Goal: Communication & Community: Ask a question

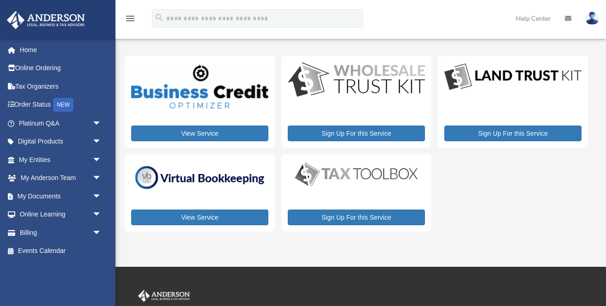
click at [593, 20] on img at bounding box center [592, 18] width 14 height 13
click at [483, 183] on div "View Service Sign Up For this Service Sign Up For this Service View Service Sig…" at bounding box center [356, 144] width 463 height 176
click at [95, 157] on span "arrow_drop_down" at bounding box center [101, 160] width 18 height 19
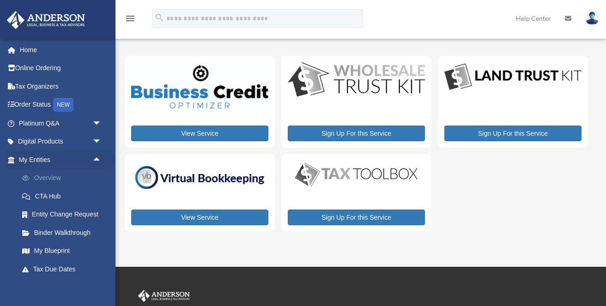
click at [74, 173] on link "Overview" at bounding box center [64, 178] width 103 height 18
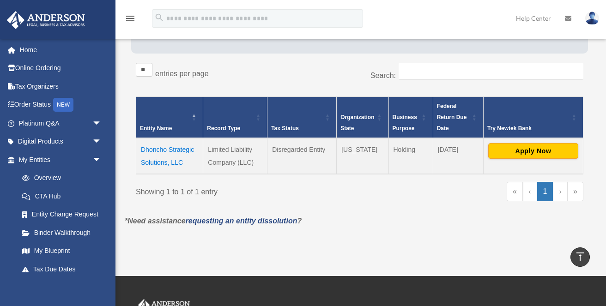
scroll to position [125, 0]
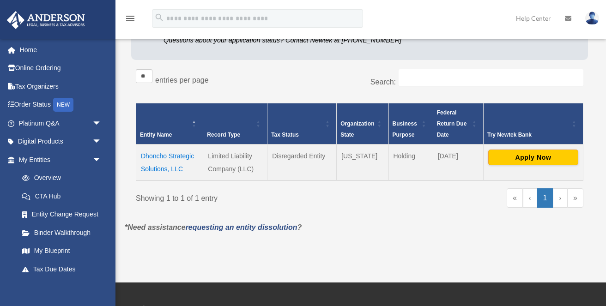
click at [156, 155] on td "Dhoncho Strategic Solutions, LLC" at bounding box center [169, 163] width 67 height 36
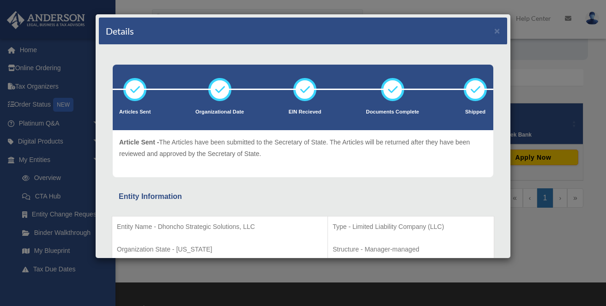
scroll to position [0, 0]
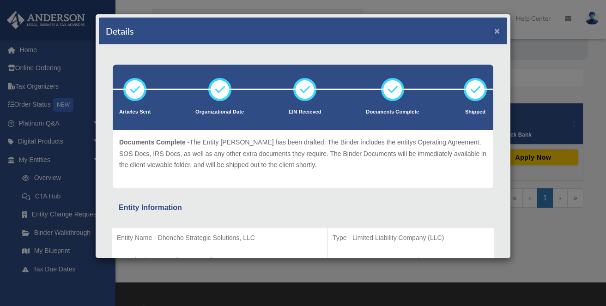
click at [497, 32] on button "×" at bounding box center [497, 31] width 6 height 10
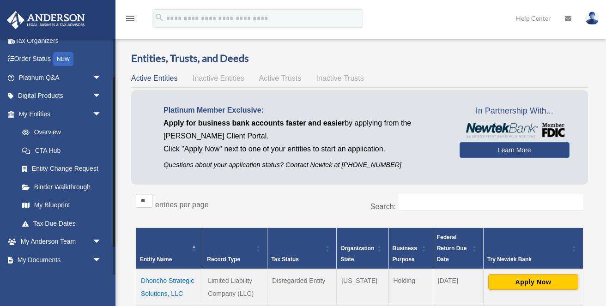
scroll to position [54, 0]
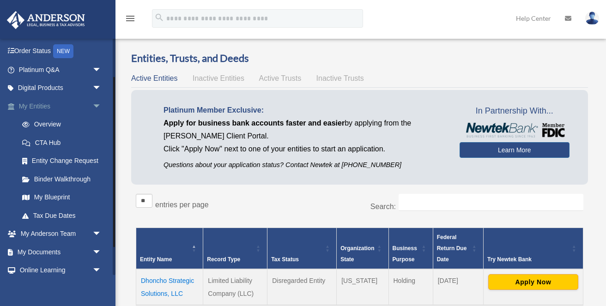
click at [96, 103] on span "arrow_drop_down" at bounding box center [101, 106] width 18 height 19
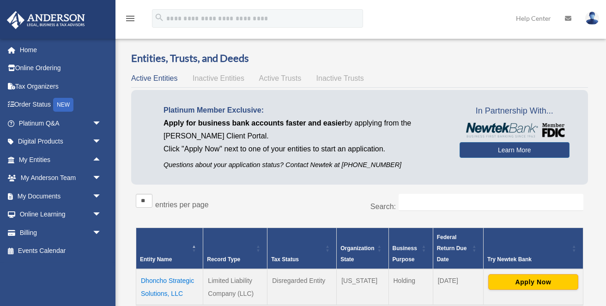
scroll to position [0, 0]
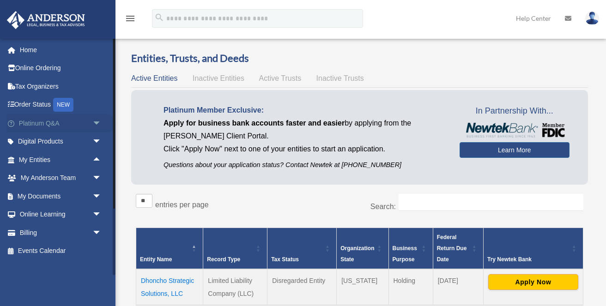
click at [96, 119] on span "arrow_drop_down" at bounding box center [101, 123] width 18 height 19
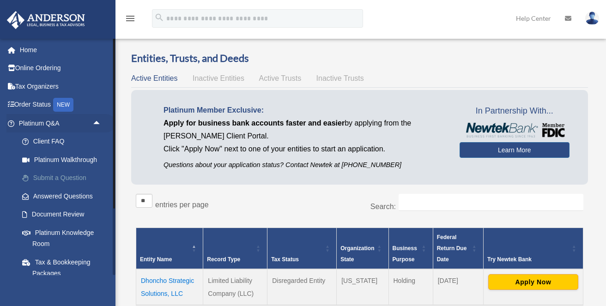
click at [74, 176] on link "Submit a Question" at bounding box center [64, 178] width 103 height 18
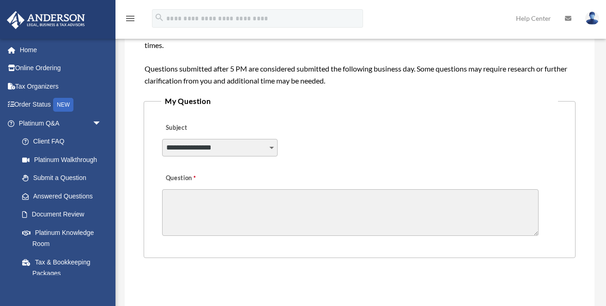
scroll to position [183, 0]
click at [191, 146] on select "**********" at bounding box center [219, 147] width 115 height 18
select select "******"
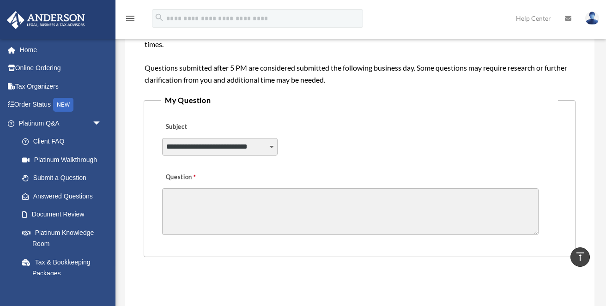
click at [192, 195] on textarea "Question" at bounding box center [350, 211] width 376 height 47
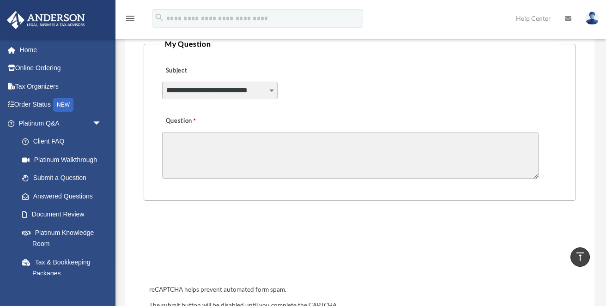
scroll to position [229, 0]
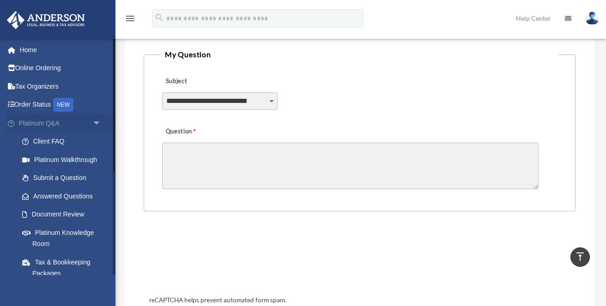
click at [98, 123] on span "arrow_drop_down" at bounding box center [101, 123] width 18 height 19
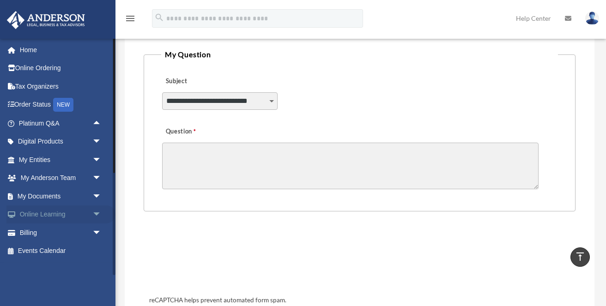
click at [98, 211] on span "arrow_drop_down" at bounding box center [101, 215] width 18 height 19
click at [95, 210] on span "arrow_drop_up" at bounding box center [101, 215] width 18 height 19
click at [96, 122] on span "arrow_drop_up" at bounding box center [101, 123] width 18 height 19
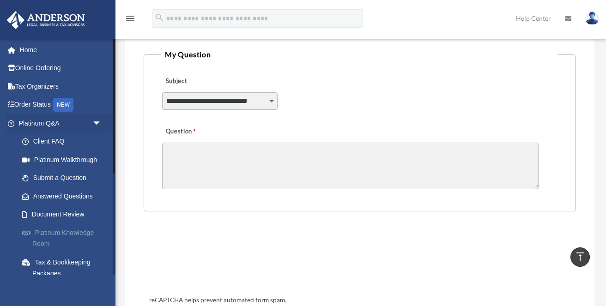
click at [84, 229] on link "Platinum Knowledge Room" at bounding box center [64, 239] width 103 height 30
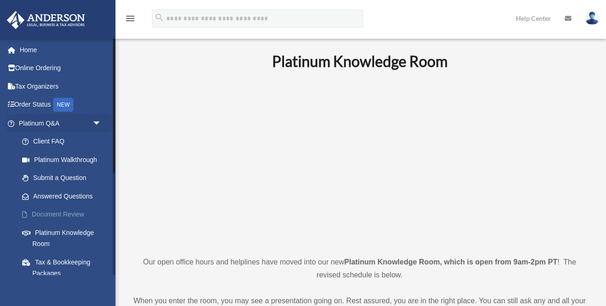
click at [52, 212] on link "Document Review" at bounding box center [64, 215] width 103 height 18
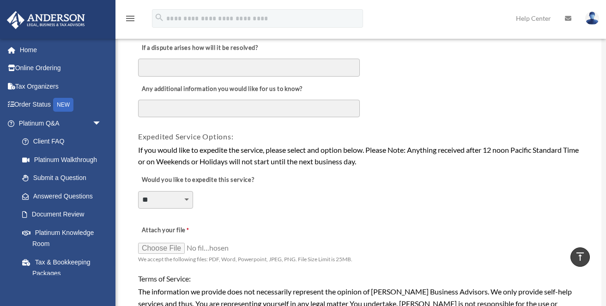
scroll to position [581, 0]
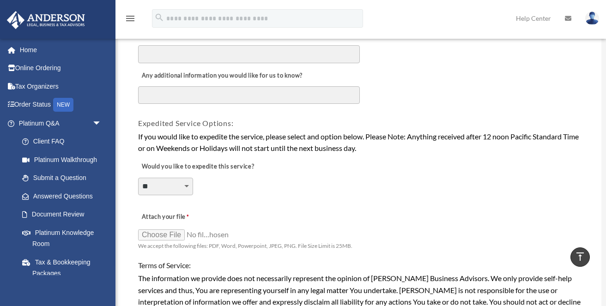
click at [186, 178] on select "**********" at bounding box center [165, 187] width 55 height 18
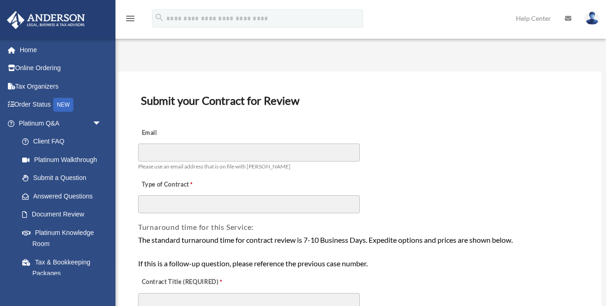
scroll to position [0, 0]
click at [79, 260] on link "Tax & Bookkeeping Packages" at bounding box center [64, 268] width 103 height 30
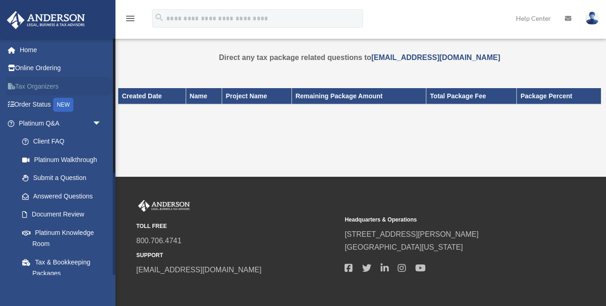
click at [36, 85] on link "Tax Organizers" at bounding box center [60, 86] width 109 height 18
click at [29, 66] on link "Online Ordering" at bounding box center [60, 68] width 109 height 18
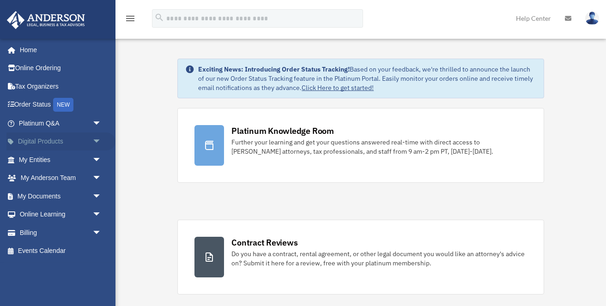
click at [95, 140] on span "arrow_drop_down" at bounding box center [101, 142] width 18 height 19
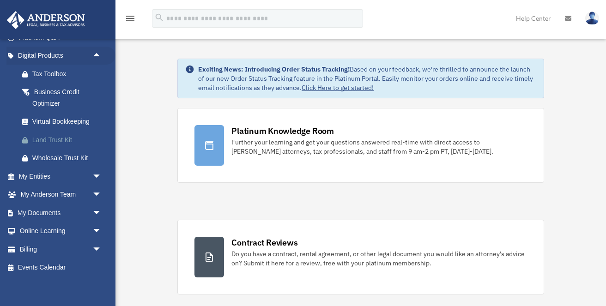
scroll to position [85, 0]
click at [99, 173] on span "arrow_drop_down" at bounding box center [101, 177] width 18 height 19
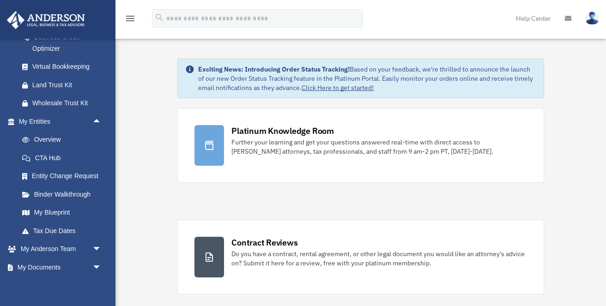
scroll to position [0, 0]
click at [97, 115] on span "arrow_drop_up" at bounding box center [101, 121] width 18 height 19
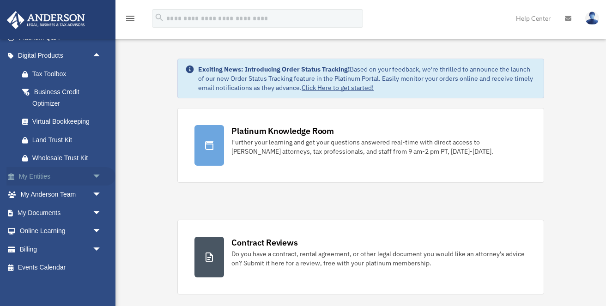
scroll to position [85, 0]
click at [95, 227] on span "arrow_drop_down" at bounding box center [101, 232] width 18 height 19
click at [50, 247] on link "Courses" at bounding box center [64, 250] width 103 height 18
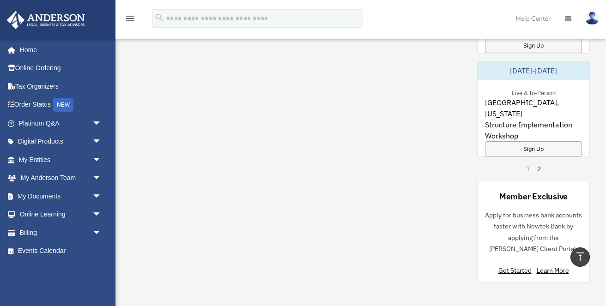
scroll to position [805, 0]
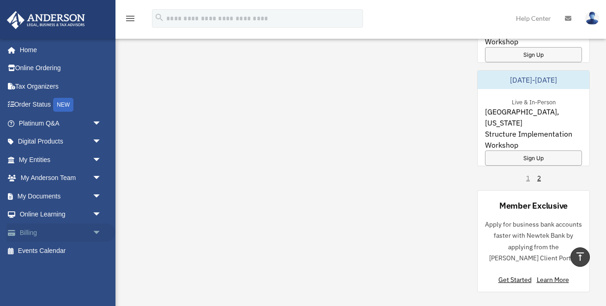
click at [97, 230] on span "arrow_drop_down" at bounding box center [101, 233] width 18 height 19
click at [62, 248] on link "$ Open Invoices" at bounding box center [64, 251] width 103 height 19
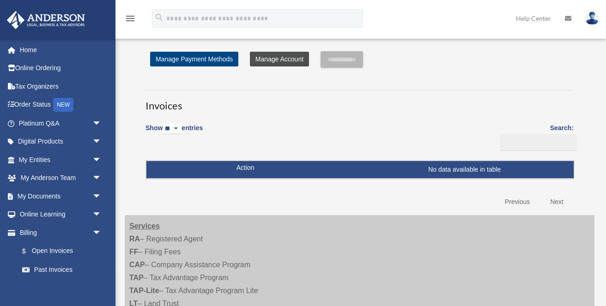
click at [278, 60] on link "Manage Account" at bounding box center [279, 59] width 59 height 15
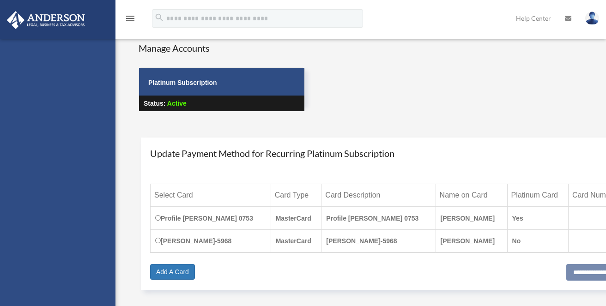
scroll to position [0, 0]
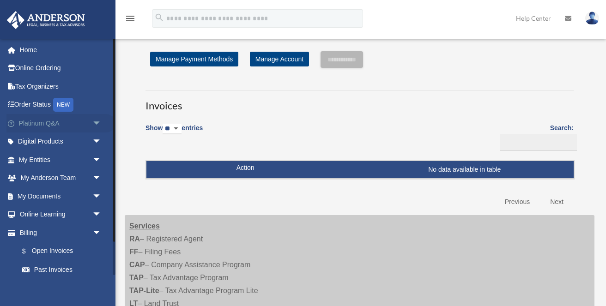
click at [96, 119] on span "arrow_drop_down" at bounding box center [101, 123] width 18 height 19
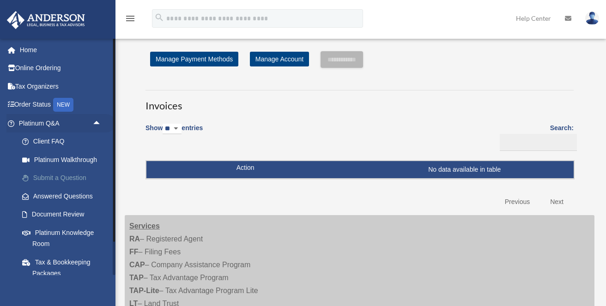
click at [67, 177] on link "Submit a Question" at bounding box center [64, 178] width 103 height 18
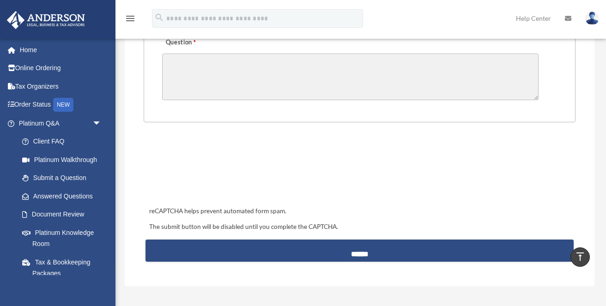
scroll to position [283, 0]
